Goal: Task Accomplishment & Management: Manage account settings

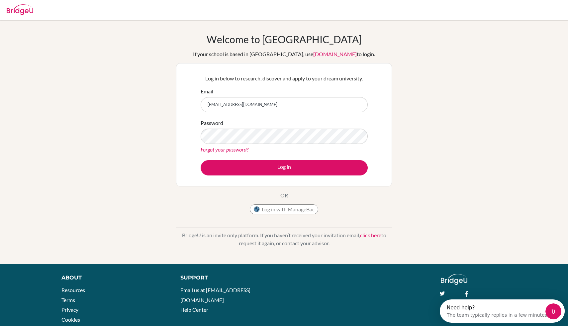
type input "danielvapp@gmail.com"
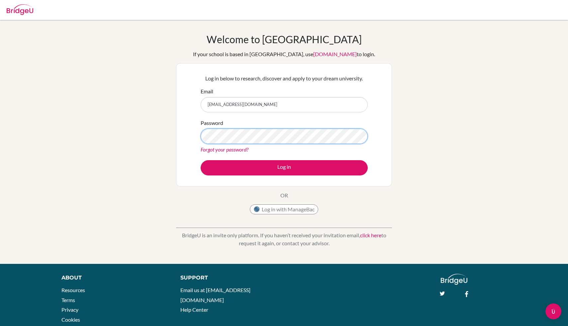
click at [201, 160] on button "Log in" at bounding box center [284, 167] width 167 height 15
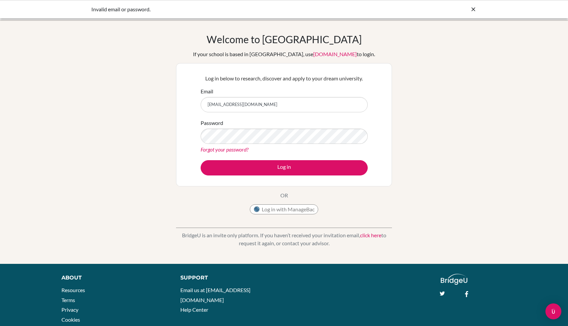
click at [225, 148] on link "Forgot your password?" at bounding box center [225, 149] width 48 height 6
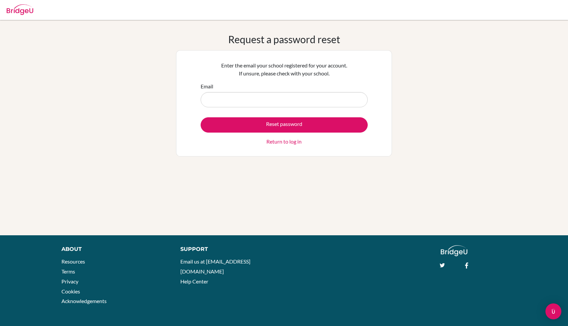
click at [270, 104] on input "Email" at bounding box center [284, 99] width 167 height 15
type input "[EMAIL_ADDRESS][DOMAIN_NAME]"
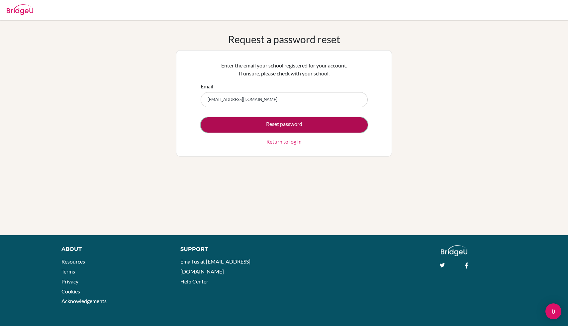
click at [293, 124] on button "Reset password" at bounding box center [284, 124] width 167 height 15
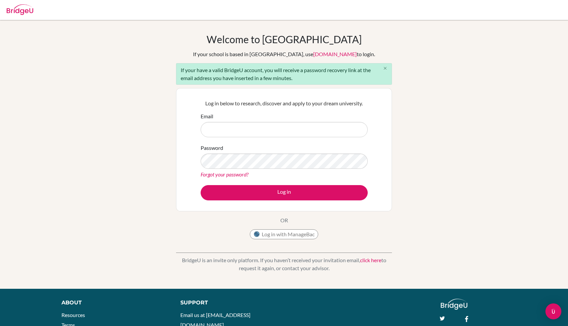
click at [387, 72] on button "close" at bounding box center [385, 68] width 13 height 10
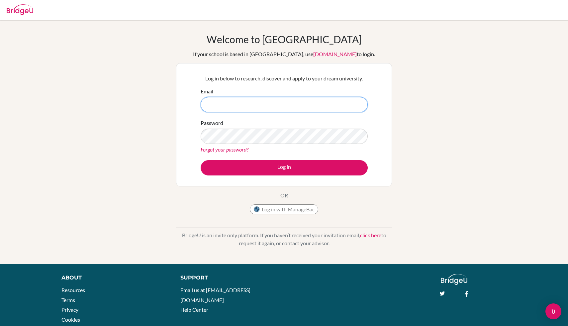
click at [314, 102] on input "Email" at bounding box center [284, 104] width 167 height 15
type input "[EMAIL_ADDRESS][DOMAIN_NAME]"
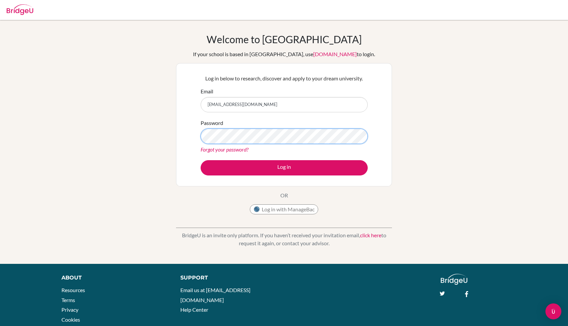
click at [201, 160] on button "Log in" at bounding box center [284, 167] width 167 height 15
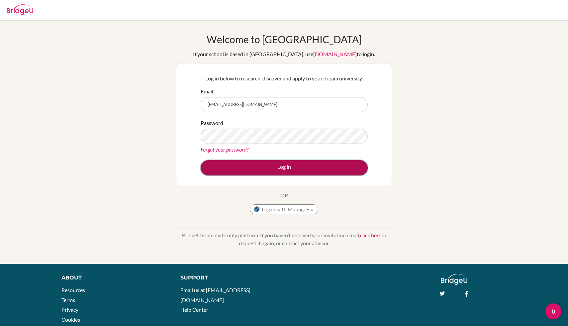
click at [327, 166] on button "Log in" at bounding box center [284, 167] width 167 height 15
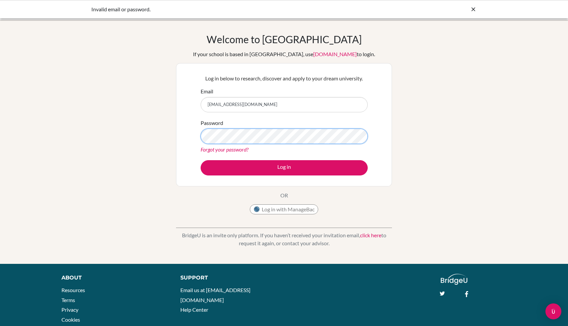
click at [201, 160] on button "Log in" at bounding box center [284, 167] width 167 height 15
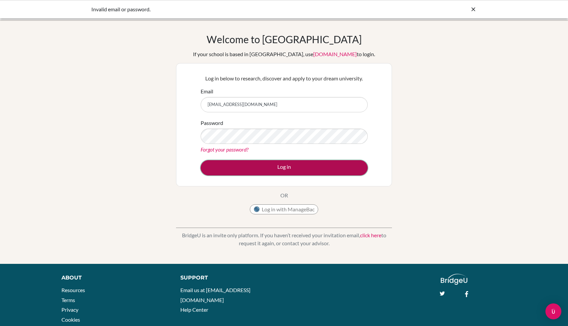
click at [278, 167] on button "Log in" at bounding box center [284, 167] width 167 height 15
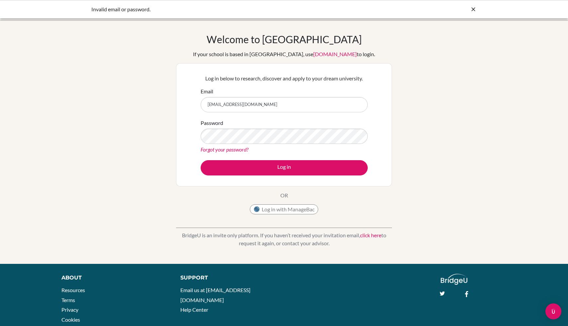
click at [219, 151] on link "Forgot your password?" at bounding box center [225, 149] width 48 height 6
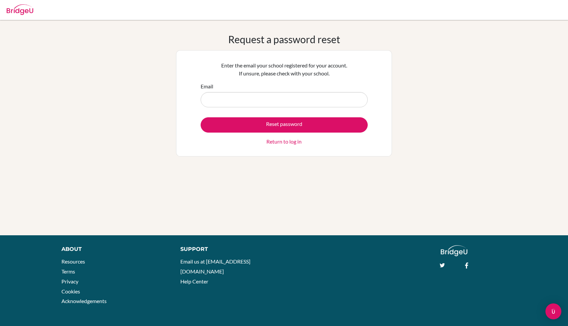
click at [279, 96] on input "Email" at bounding box center [284, 99] width 167 height 15
type input "[EMAIL_ADDRESS][DOMAIN_NAME]"
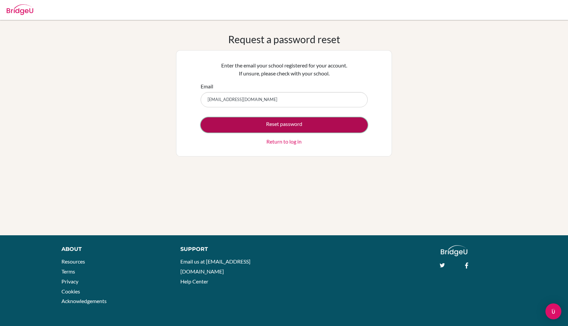
click at [275, 124] on button "Reset password" at bounding box center [284, 124] width 167 height 15
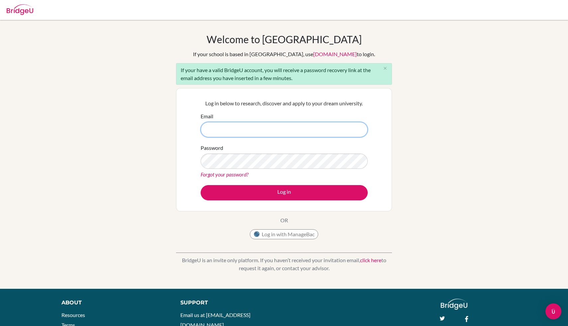
click at [301, 128] on input "Email" at bounding box center [284, 129] width 167 height 15
type input "[EMAIL_ADDRESS][DOMAIN_NAME]"
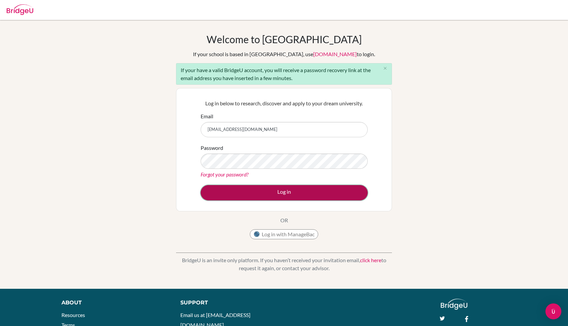
click at [256, 193] on button "Log in" at bounding box center [284, 192] width 167 height 15
